Goal: Check status: Check status

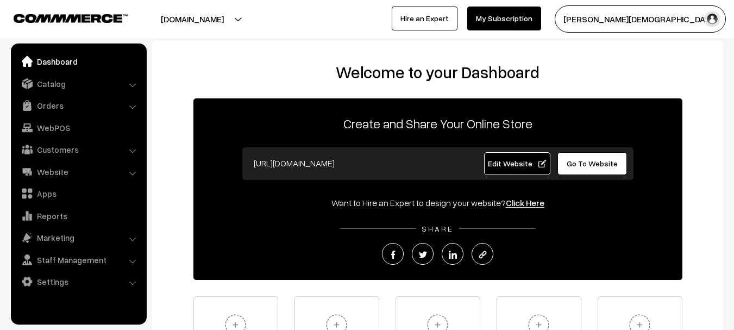
click at [51, 101] on link "Orders" at bounding box center [78, 106] width 129 height 20
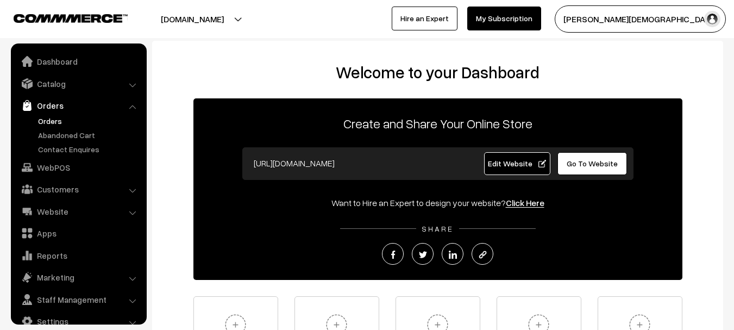
click at [51, 118] on link "Orders" at bounding box center [89, 120] width 108 height 11
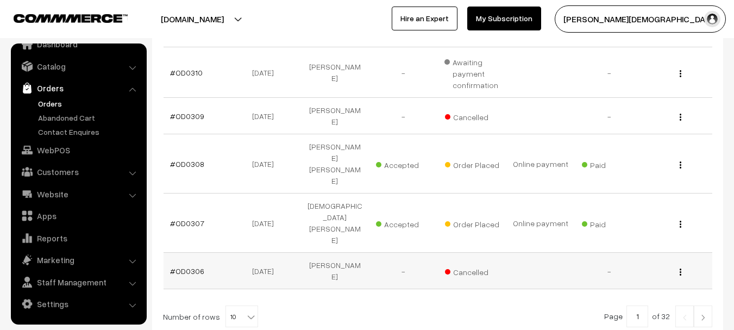
scroll to position [484, 0]
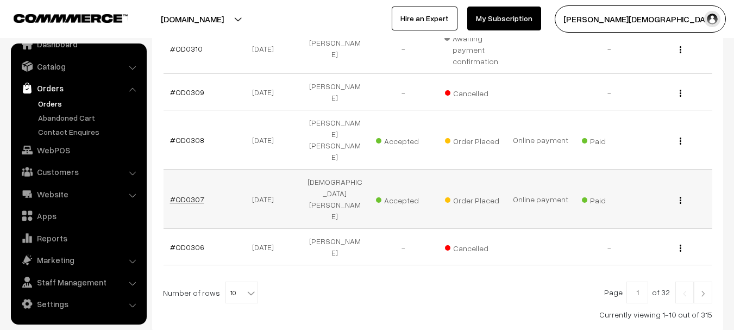
click at [192, 194] on link "#OD0307" at bounding box center [187, 198] width 34 height 9
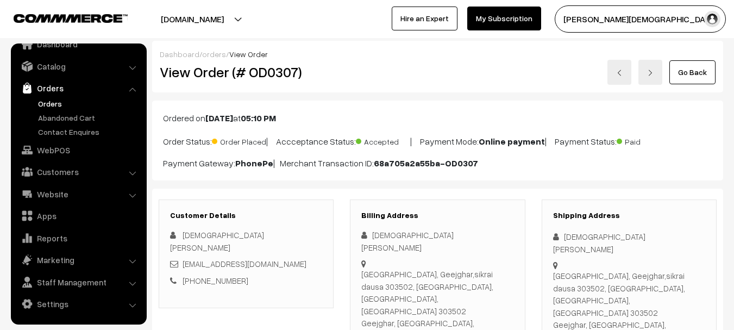
click at [377, 160] on b "68a705a2a55ba-OD0307" at bounding box center [426, 162] width 104 height 11
drag, startPoint x: 377, startPoint y: 160, endPoint x: 431, endPoint y: 160, distance: 53.8
click at [474, 160] on p "Payment Gateway: PhonePe | Merchant Transaction ID: 68a705a2a55ba-OD0307" at bounding box center [437, 162] width 549 height 13
copy div "68a705a2a55ba-OD0307"
